Goal: Information Seeking & Learning: Learn about a topic

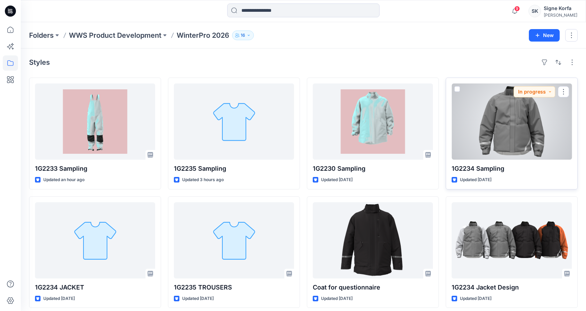
click at [498, 118] on div at bounding box center [511, 121] width 120 height 76
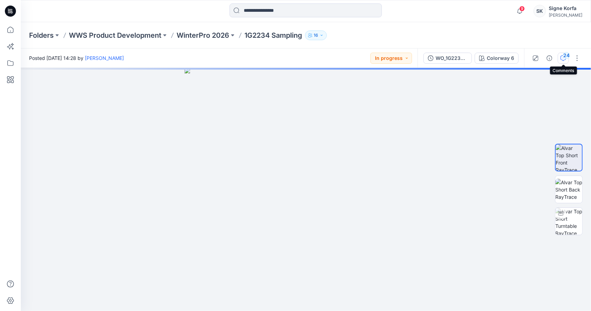
click at [564, 56] on div "24" at bounding box center [566, 55] width 7 height 7
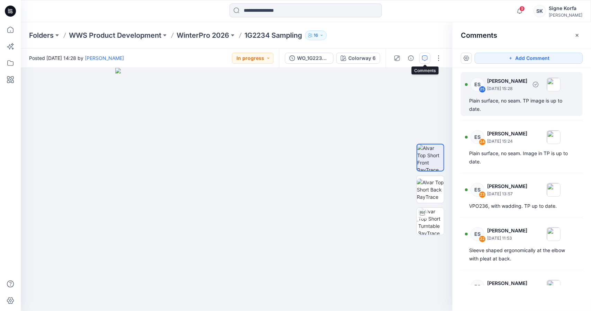
click at [540, 109] on div "Plain surface, no seam. TP image is up to date." at bounding box center [521, 105] width 105 height 17
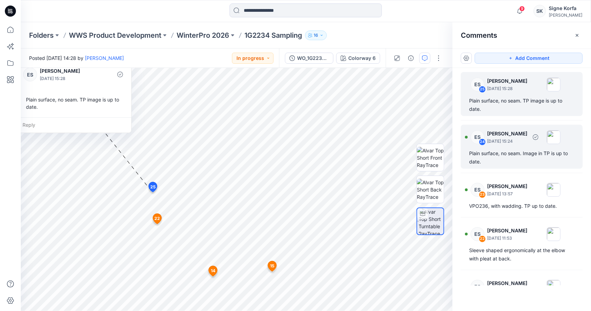
click at [521, 159] on div "Plain surface, no seam. Image in TP is up to date." at bounding box center [521, 157] width 105 height 17
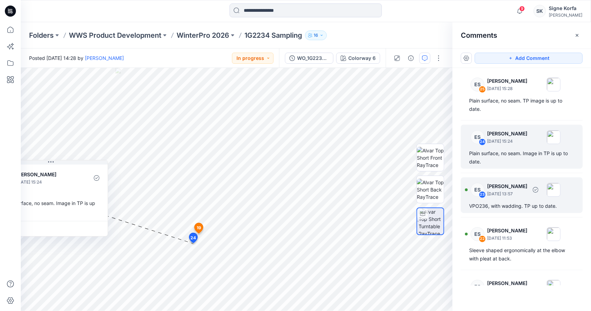
click at [523, 205] on div "VPO236, with wadding. TP up to date." at bounding box center [521, 206] width 105 height 8
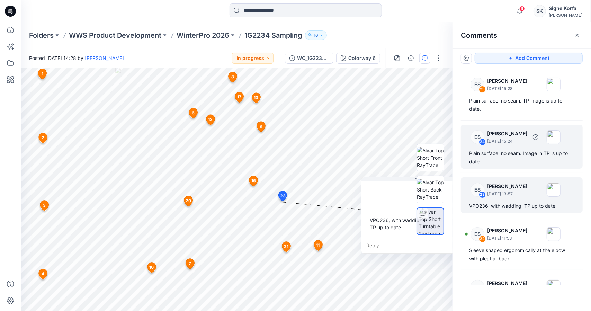
click at [521, 156] on div "Plain surface, no seam. Image in TP is up to date." at bounding box center [521, 157] width 105 height 17
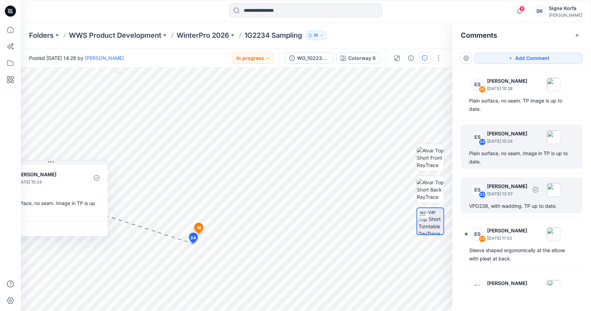
click at [529, 205] on div "VPO236, with wadding. TP up to date." at bounding box center [521, 206] width 105 height 8
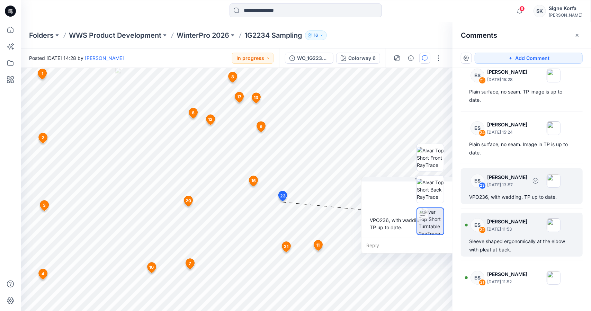
scroll to position [35, 0]
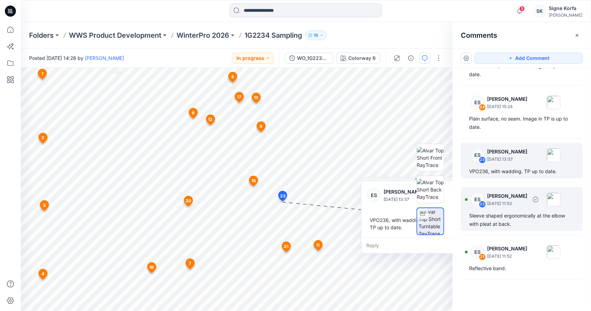
click at [516, 218] on div "Sleeve shaped ergonomically at the elbow with pleat at back." at bounding box center [521, 220] width 105 height 17
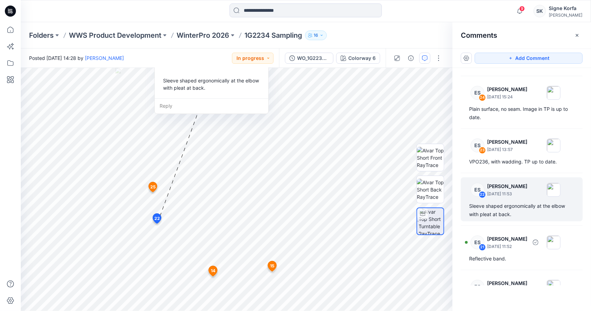
scroll to position [69, 0]
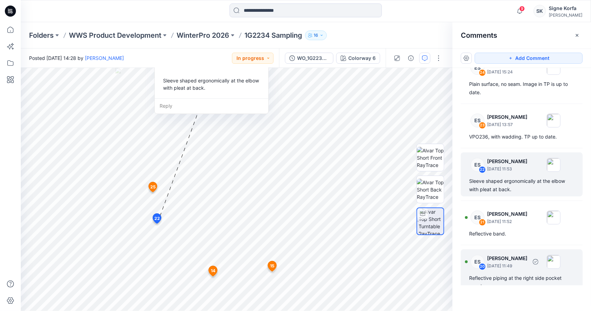
click at [511, 250] on div "ES 20 [PERSON_NAME] [DATE] 11:49 Reflective piping at the right side pocket ope…" at bounding box center [522, 271] width 122 height 44
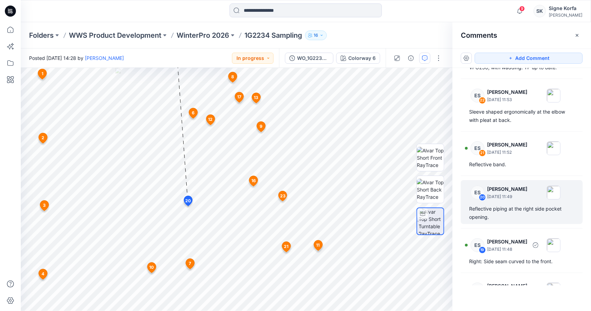
scroll to position [146, 0]
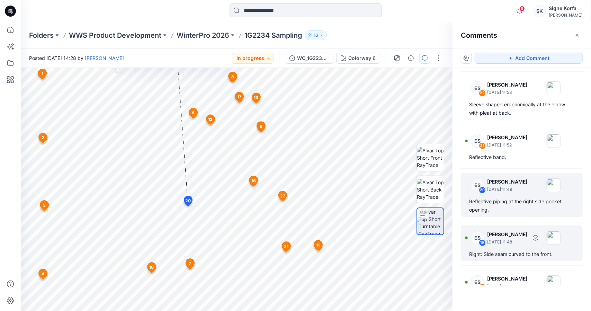
click at [511, 248] on div "ES 19 [PERSON_NAME] [DATE] 11:48 Right: Side seam curved to the front." at bounding box center [522, 243] width 122 height 36
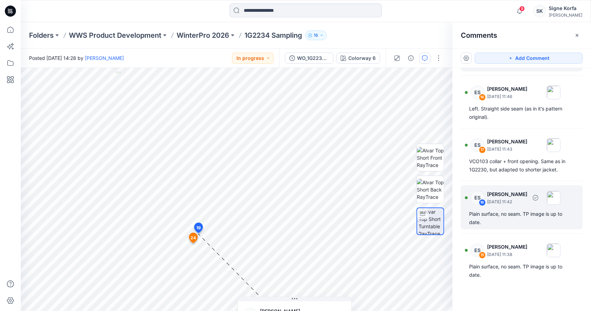
scroll to position [423, 0]
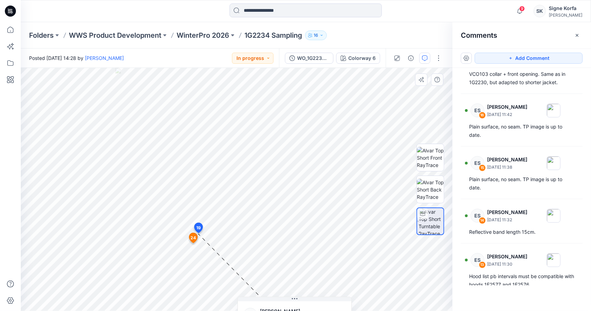
click at [193, 237] on span "24" at bounding box center [194, 238] width 6 height 6
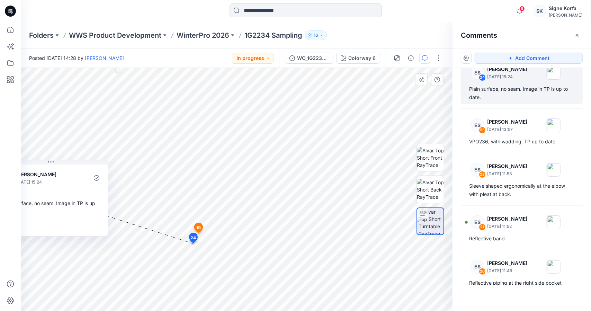
scroll to position [56, 0]
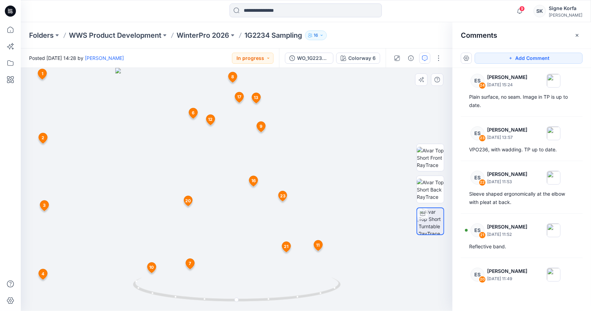
click at [419, 287] on div at bounding box center [237, 189] width 432 height 243
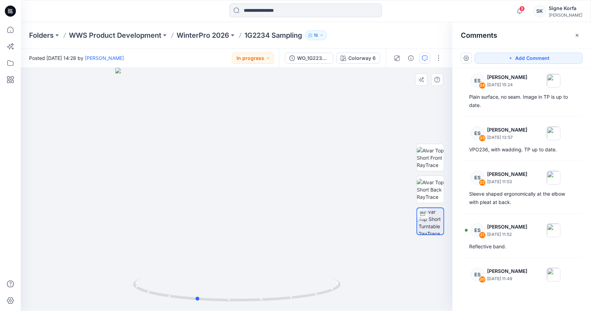
drag, startPoint x: 290, startPoint y: 247, endPoint x: 283, endPoint y: 222, distance: 26.3
click at [283, 222] on div at bounding box center [237, 189] width 432 height 243
drag, startPoint x: 234, startPoint y: 267, endPoint x: 242, endPoint y: 245, distance: 23.0
click at [242, 245] on div at bounding box center [237, 189] width 432 height 243
